Goal: Transaction & Acquisition: Purchase product/service

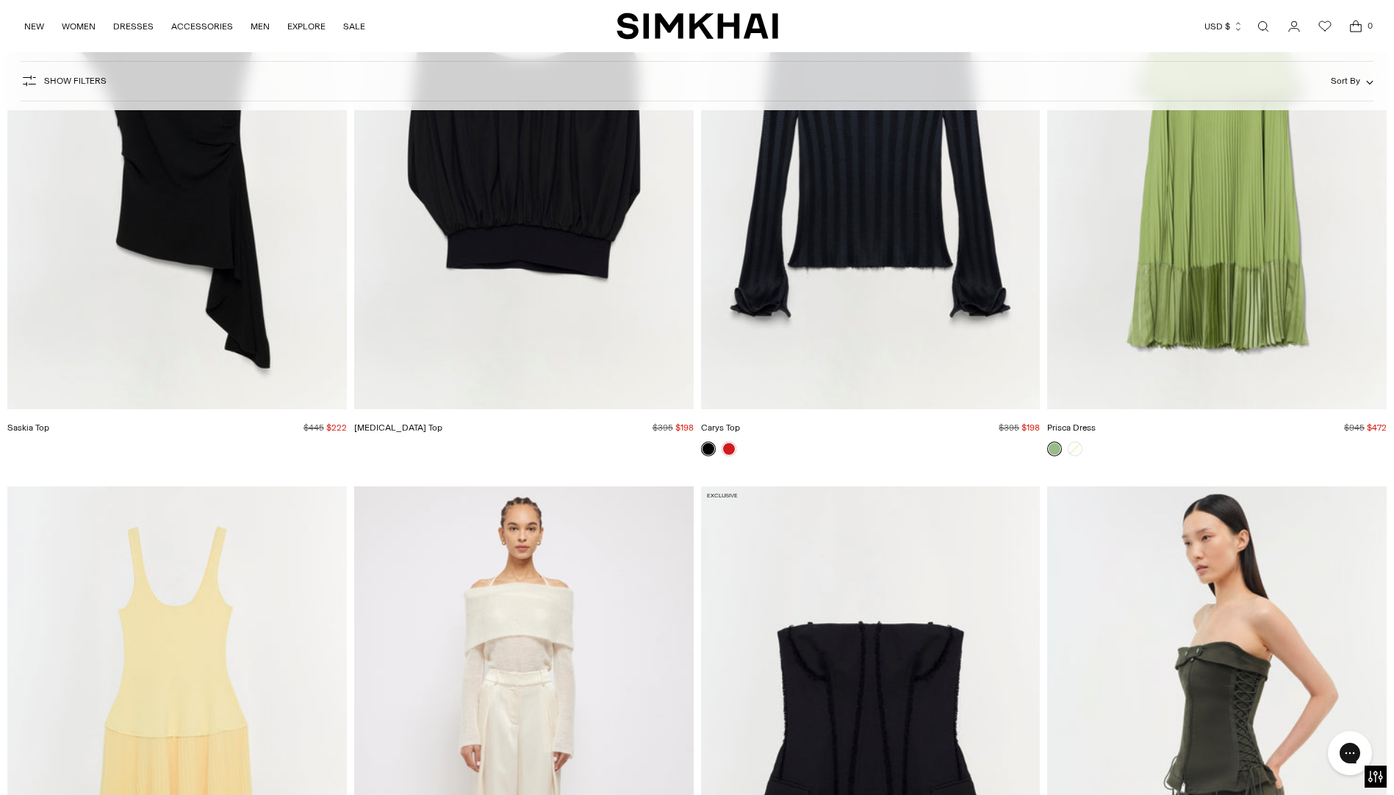
scroll to position [37914, 0]
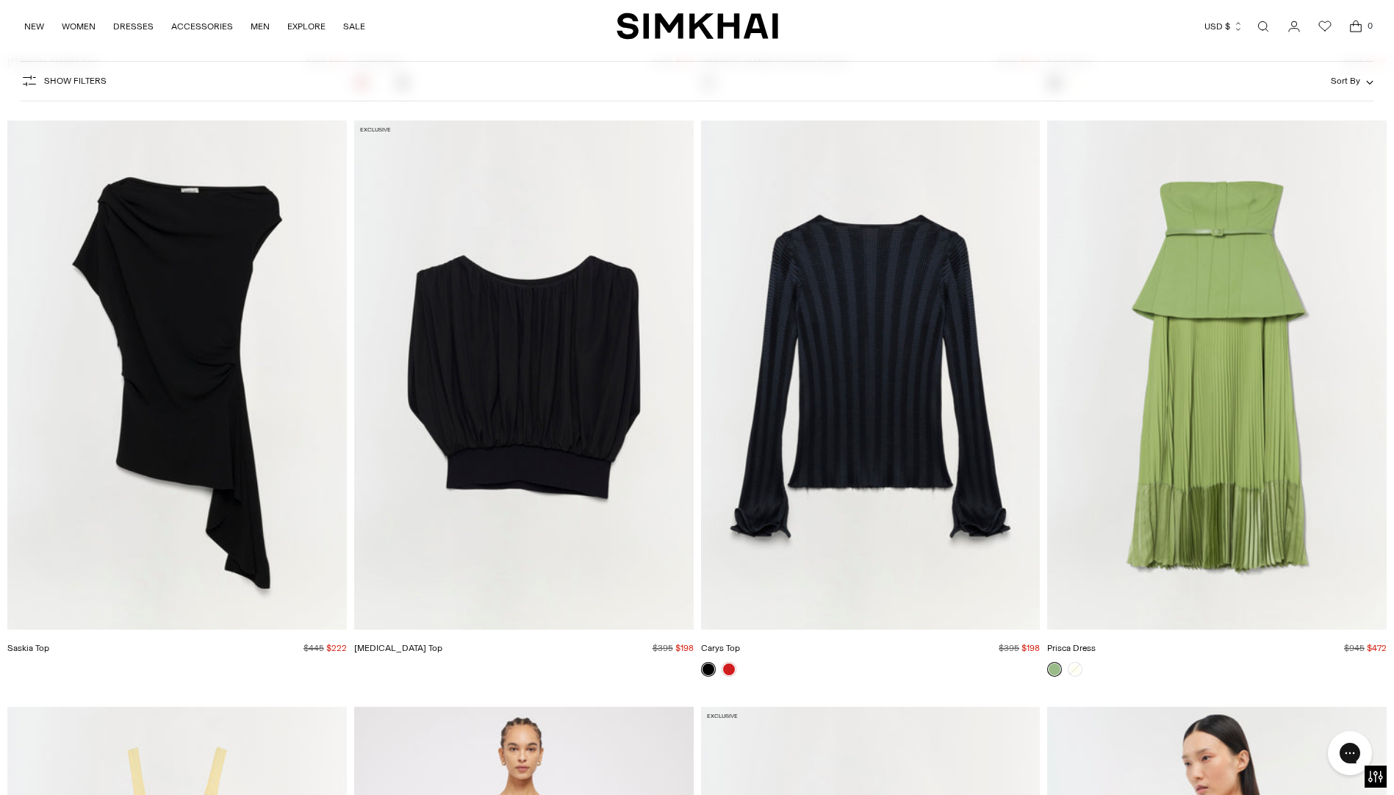
click at [0, 0] on img "Prisca Dress" at bounding box center [0, 0] width 0 height 0
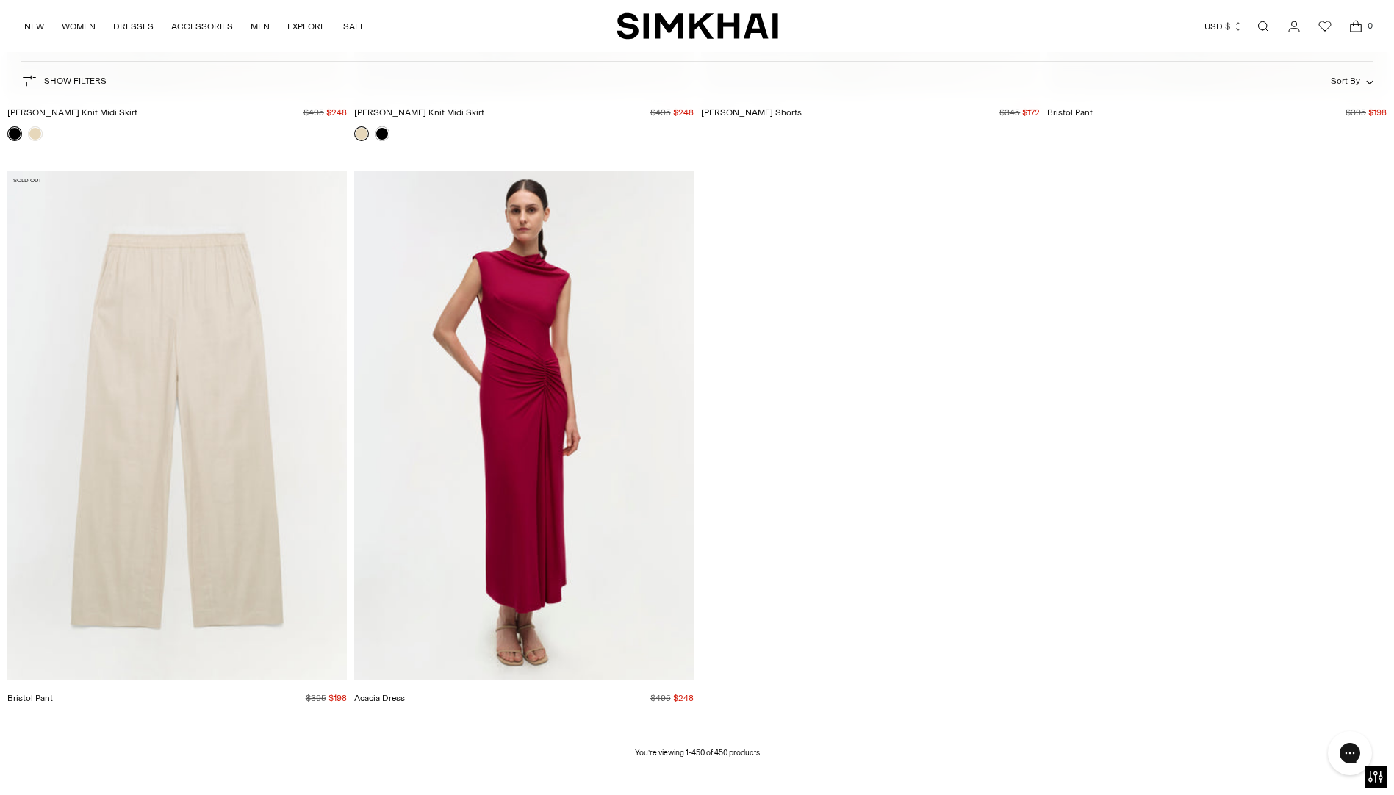
scroll to position [65425, 0]
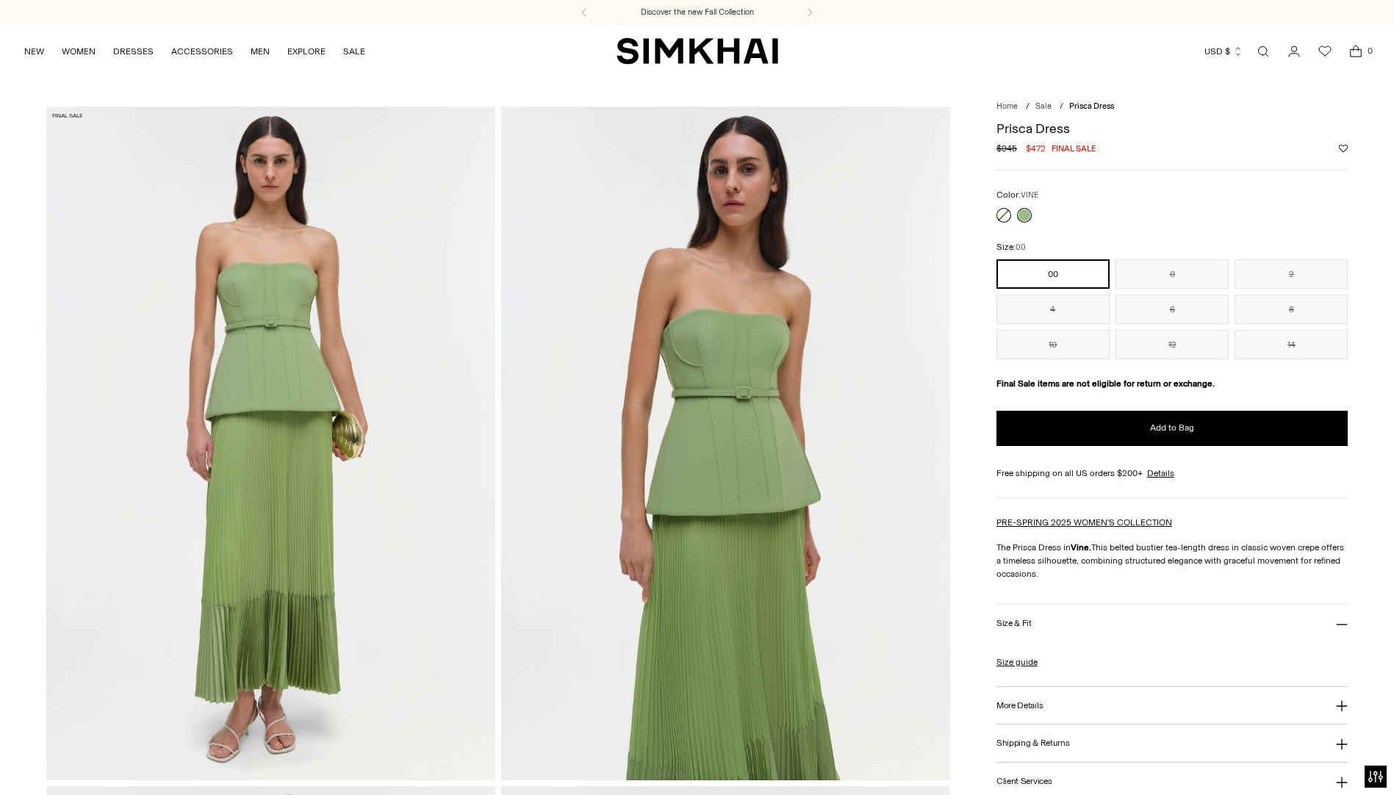
click at [1008, 215] on link at bounding box center [1003, 215] width 15 height 15
